Goal: Task Accomplishment & Management: Use online tool/utility

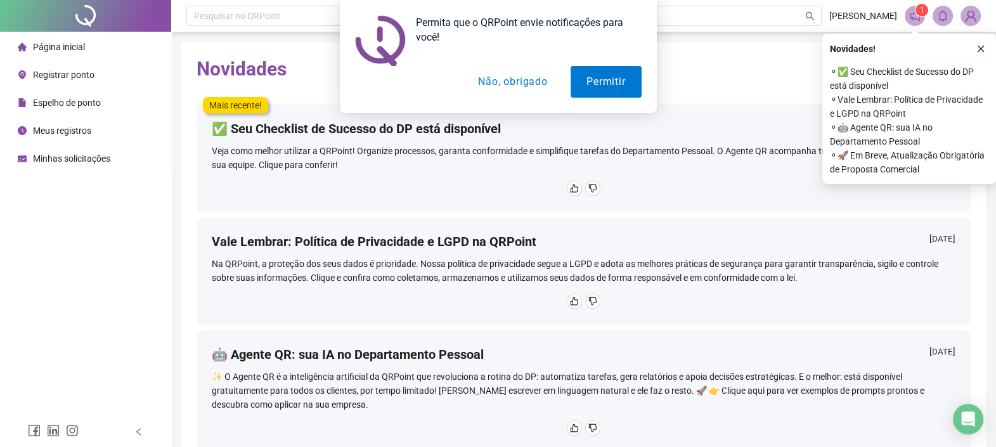
click at [89, 76] on div "Permita que o QRPoint envie notificações para você! Permitir Não, obrigado" at bounding box center [498, 56] width 996 height 113
click at [590, 75] on button "Permitir" at bounding box center [606, 82] width 70 height 32
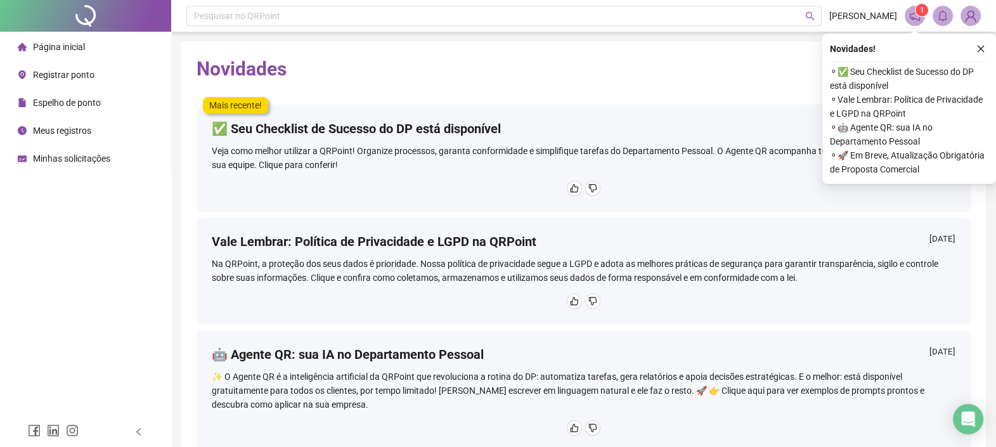
click at [55, 76] on span "Registrar ponto" at bounding box center [63, 75] width 61 height 10
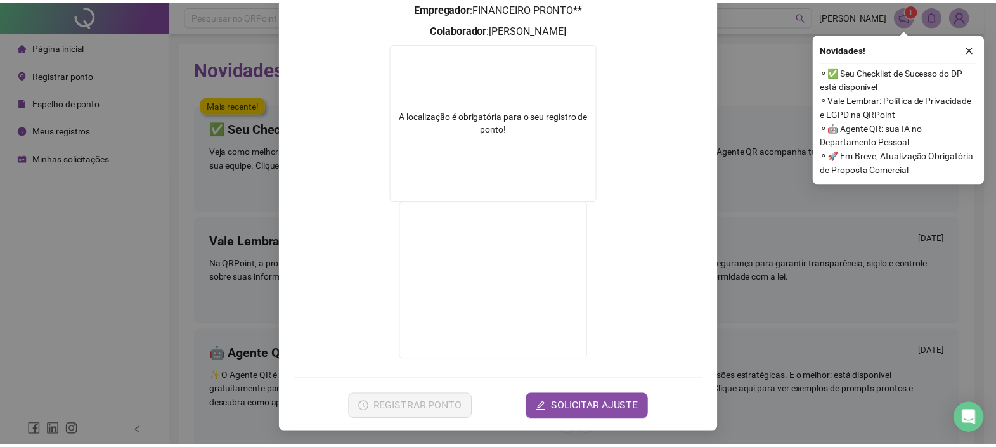
scroll to position [5, 0]
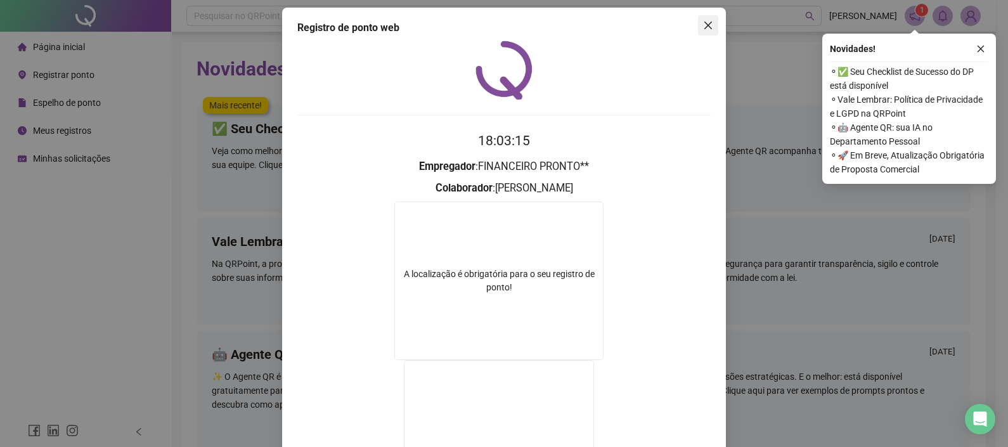
click at [703, 22] on icon "close" at bounding box center [708, 25] width 10 height 10
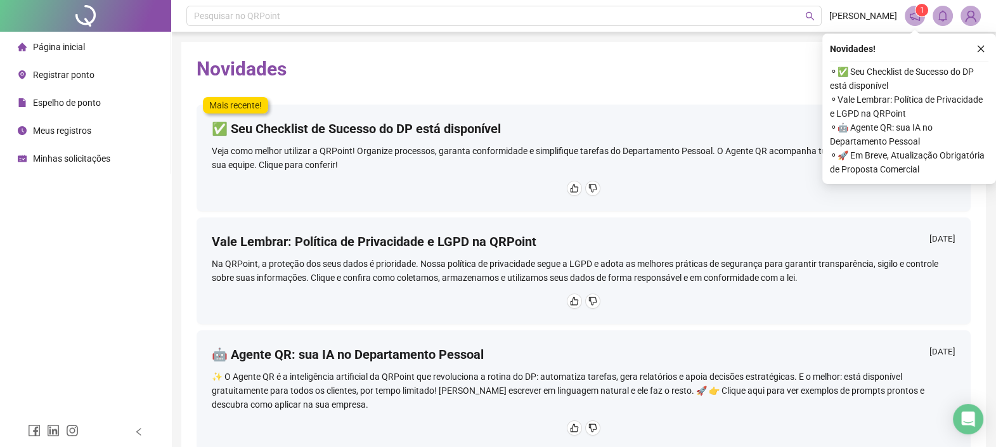
click at [29, 73] on div "Registrar ponto" at bounding box center [56, 74] width 77 height 25
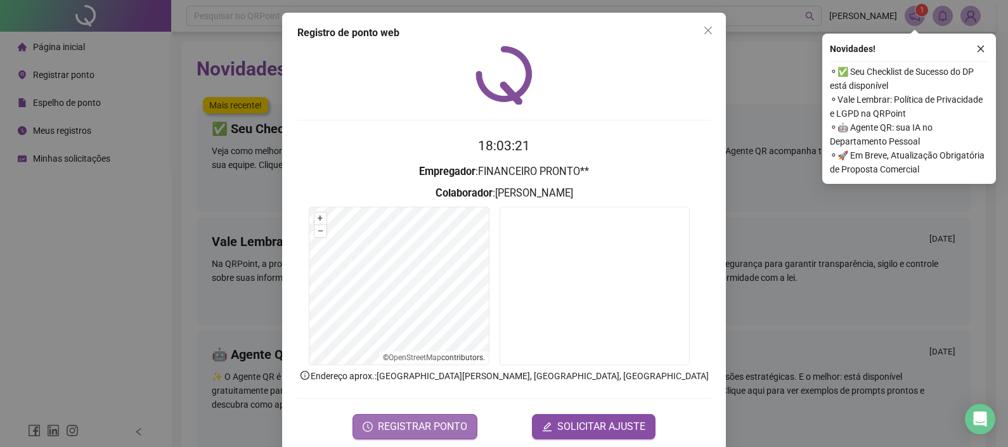
click at [461, 430] on button "REGISTRAR PONTO" at bounding box center [414, 426] width 125 height 25
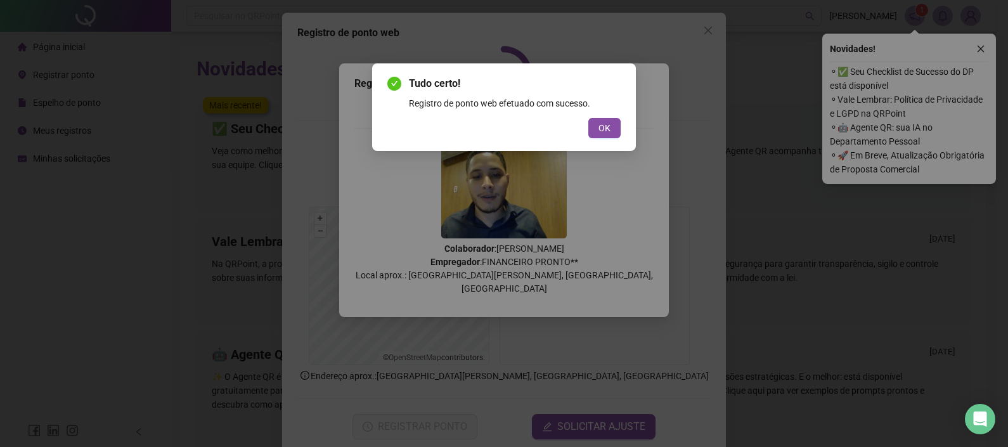
click at [472, 404] on div "Tudo certo! Registro de ponto web efetuado com sucesso. OK" at bounding box center [504, 223] width 1008 height 447
click at [597, 107] on div "Registro de ponto web efetuado com sucesso." at bounding box center [515, 103] width 212 height 14
click at [594, 139] on div "Tudo certo! Registro de ponto web efetuado com sucesso. OK" at bounding box center [504, 106] width 264 height 87
click at [592, 130] on button "OK" at bounding box center [604, 128] width 32 height 20
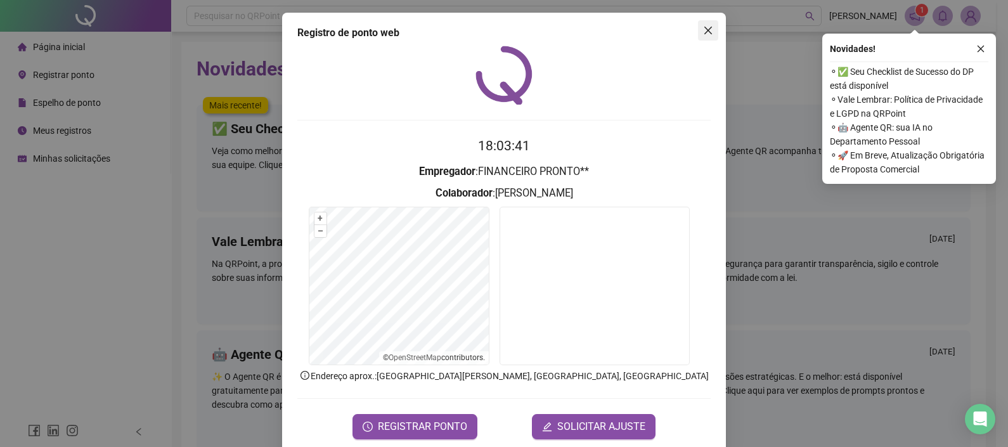
click at [701, 38] on button "Close" at bounding box center [708, 30] width 20 height 20
